Goal: Information Seeking & Learning: Check status

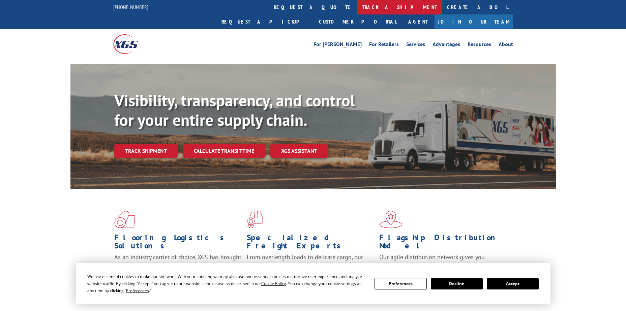
click at [357, 8] on link "track a shipment" at bounding box center [399, 7] width 85 height 14
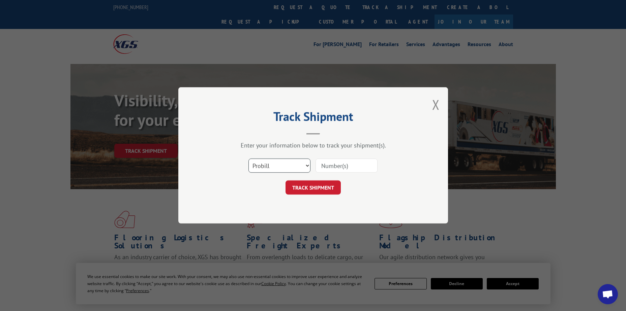
click at [281, 166] on select "Select category... Probill BOL PO" at bounding box center [279, 166] width 62 height 14
select select "po"
click at [248, 159] on select "Select category... Probill BOL PO" at bounding box center [279, 166] width 62 height 14
click at [312, 183] on button "TRACK SHIPMENT" at bounding box center [313, 188] width 55 height 14
paste input "12536466"
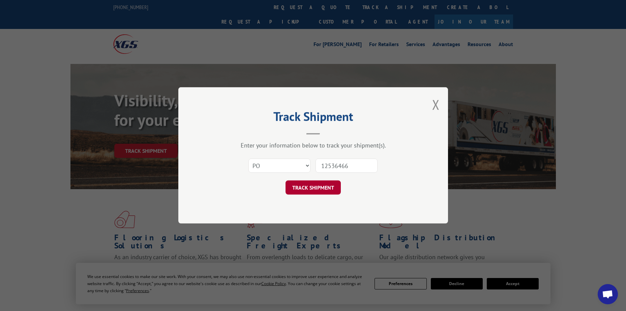
type input "12536466"
click at [313, 186] on button "TRACK SHIPMENT" at bounding box center [313, 188] width 55 height 14
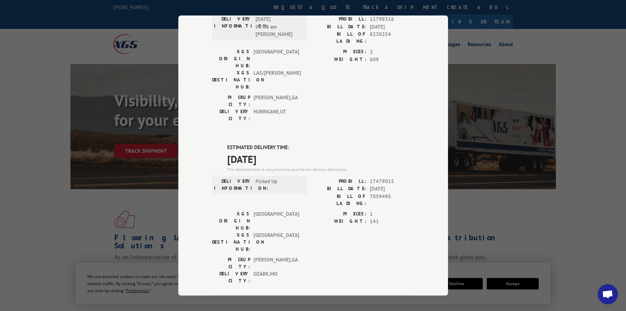
scroll to position [236, 0]
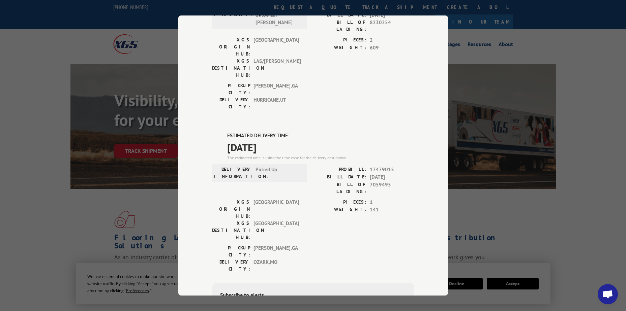
drag, startPoint x: 223, startPoint y: 54, endPoint x: 281, endPoint y: 71, distance: 59.9
click at [281, 132] on div "ESTIMATED DELIVERY TIME: [DATE] The estimated time is using the time zone for t…" at bounding box center [313, 253] width 202 height 242
drag, startPoint x: 281, startPoint y: 71, endPoint x: 271, endPoint y: 68, distance: 10.3
copy div "ESTIMATED DELIVERY TIME: [DATE]"
